Goal: Information Seeking & Learning: Learn about a topic

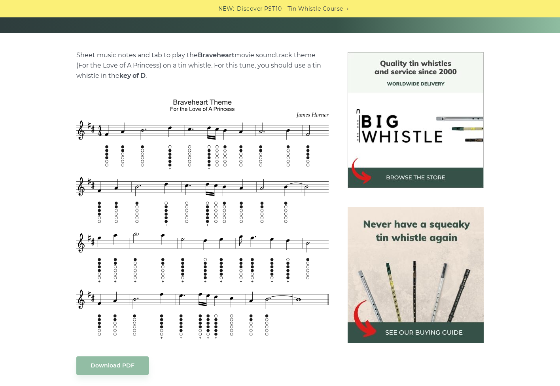
scroll to position [200, 0]
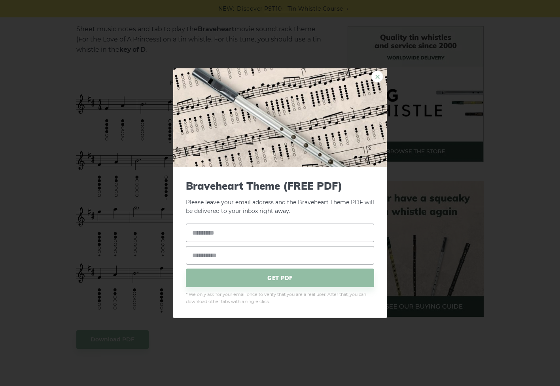
click at [375, 77] on link "×" at bounding box center [377, 76] width 12 height 12
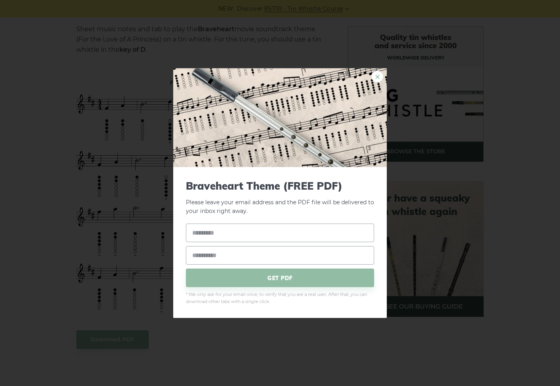
click at [376, 79] on link "×" at bounding box center [377, 76] width 12 height 12
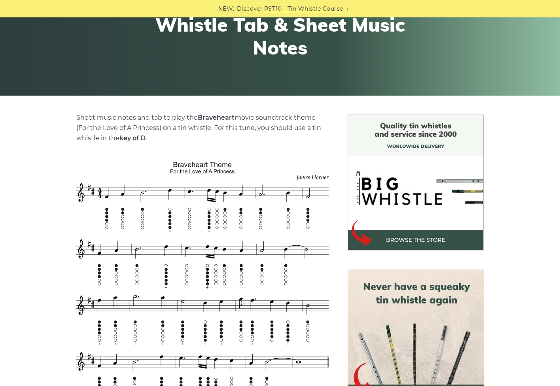
scroll to position [143, 0]
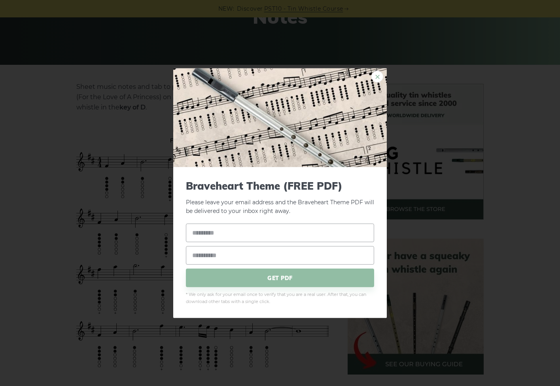
click at [375, 74] on link "×" at bounding box center [377, 76] width 12 height 12
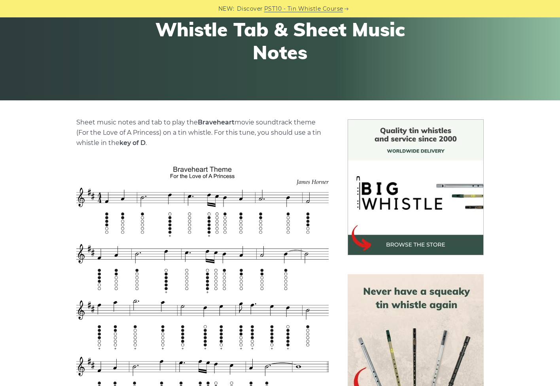
scroll to position [0, 0]
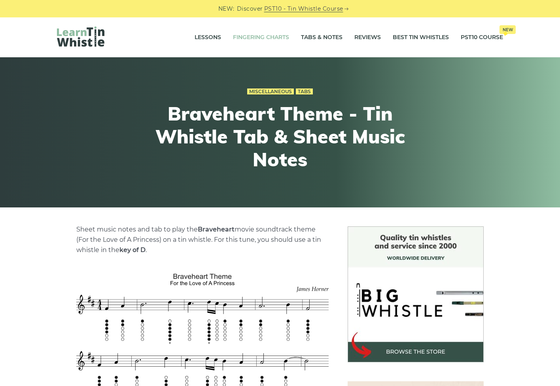
click at [246, 37] on link "Fingering Charts" at bounding box center [261, 38] width 56 height 20
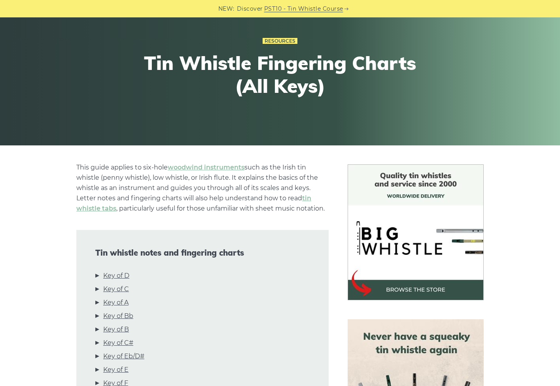
scroll to position [130, 0]
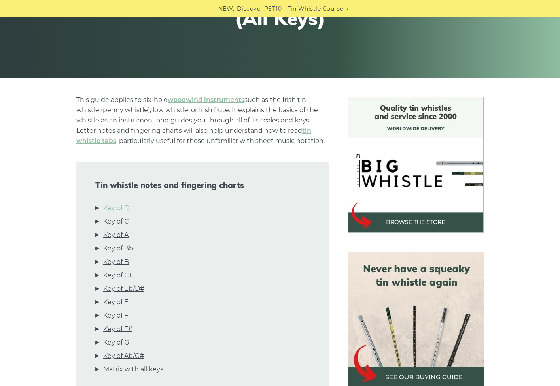
click at [121, 208] on link "Key of D" at bounding box center [116, 208] width 26 height 10
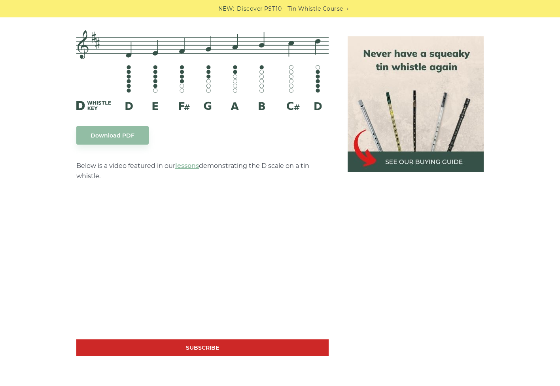
scroll to position [1319, 0]
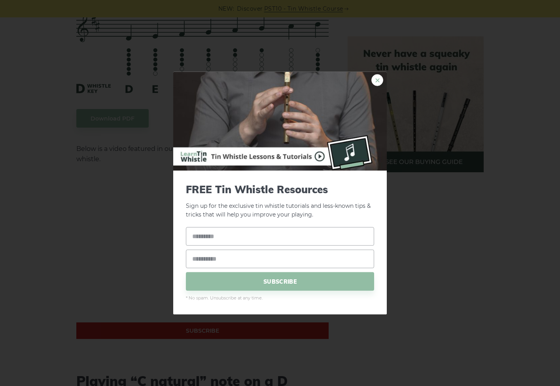
click at [379, 81] on link "×" at bounding box center [377, 80] width 12 height 12
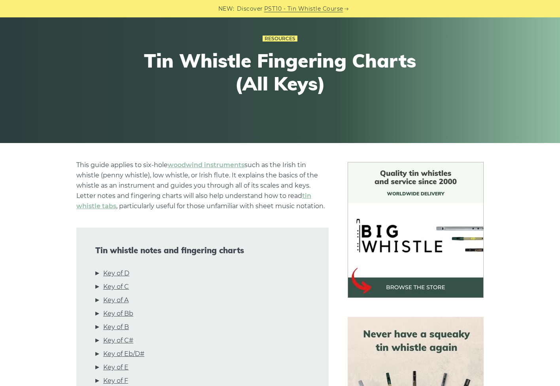
scroll to position [0, 0]
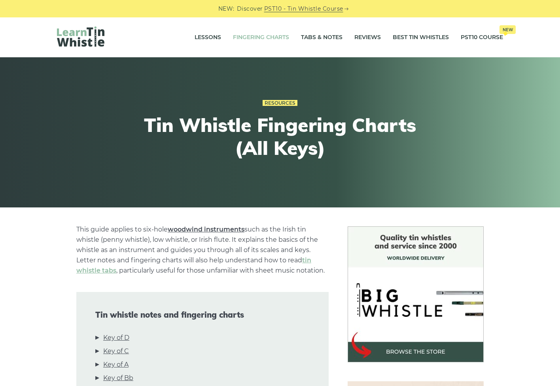
click at [219, 230] on link "woodwind instruments" at bounding box center [206, 230] width 77 height 8
